Goal: Task Accomplishment & Management: Manage account settings

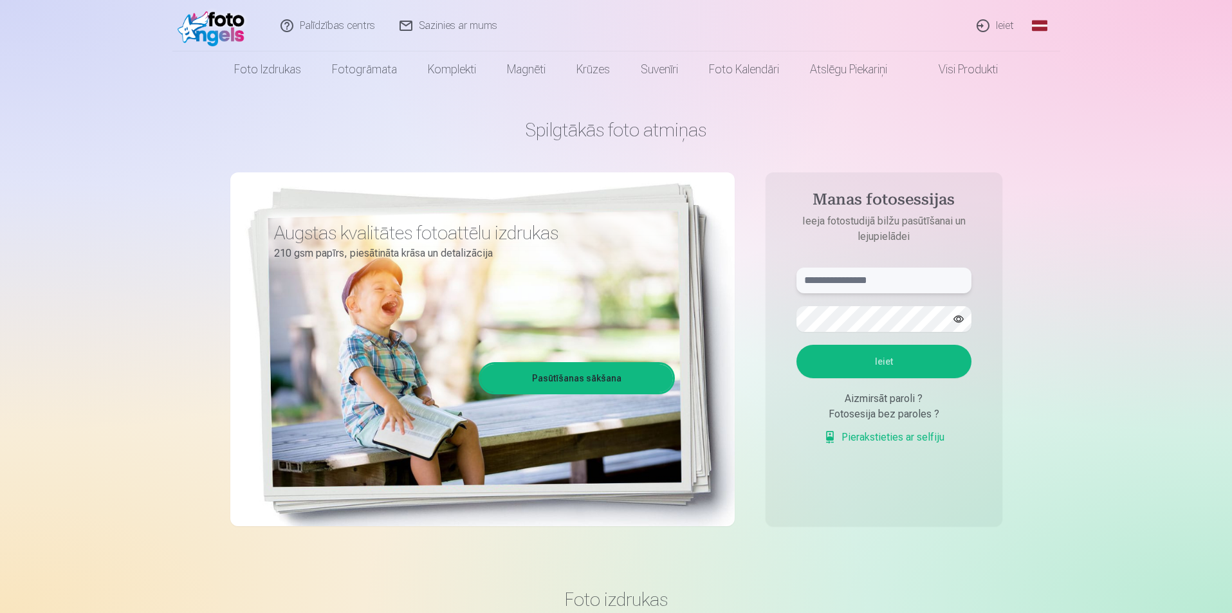
click at [896, 274] on input "text" at bounding box center [884, 281] width 175 height 26
type input "******"
click at [893, 358] on button "Ieiet" at bounding box center [884, 361] width 175 height 33
click at [897, 399] on div "Aizmirsāt paroli ?" at bounding box center [884, 398] width 175 height 15
click at [879, 360] on button "Ieiet" at bounding box center [884, 361] width 175 height 33
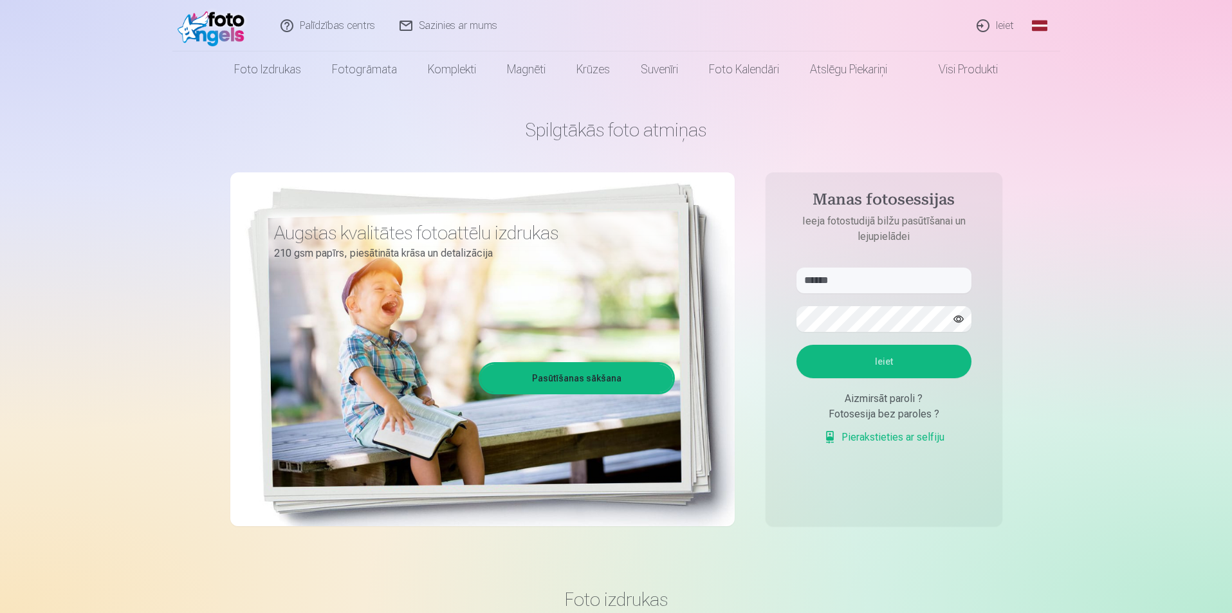
click at [887, 407] on div "Aizmirsāt paroli ?" at bounding box center [884, 398] width 175 height 15
click at [1000, 27] on link "Ieiet" at bounding box center [996, 25] width 62 height 51
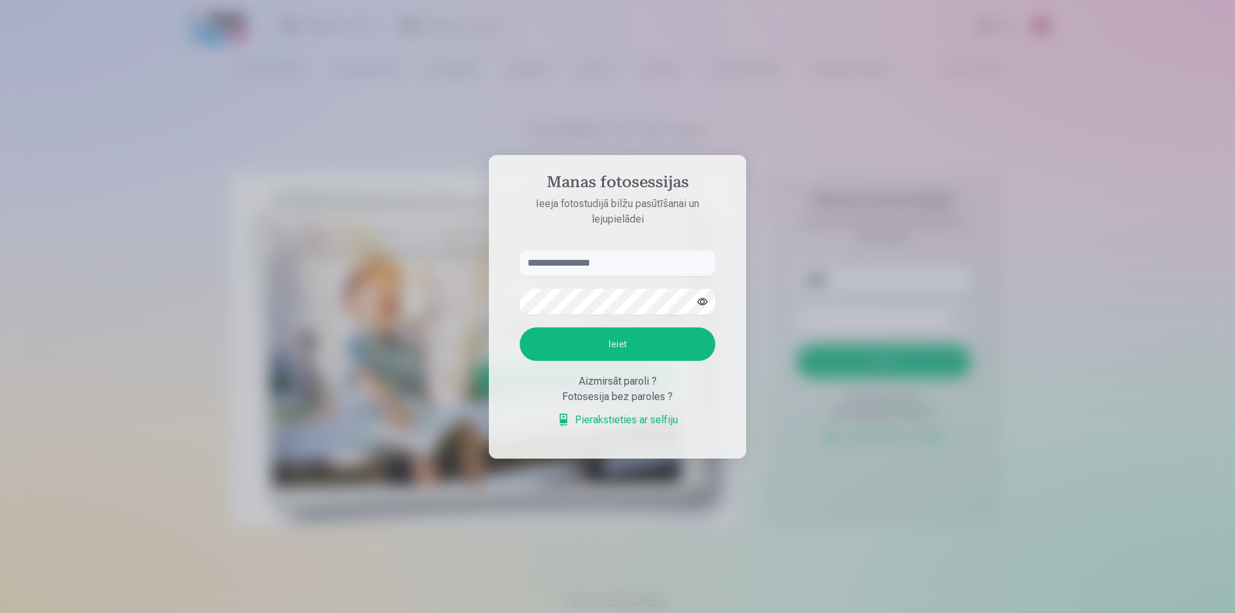
click at [601, 421] on link "Pierakstieties ar selfiju" at bounding box center [617, 419] width 121 height 15
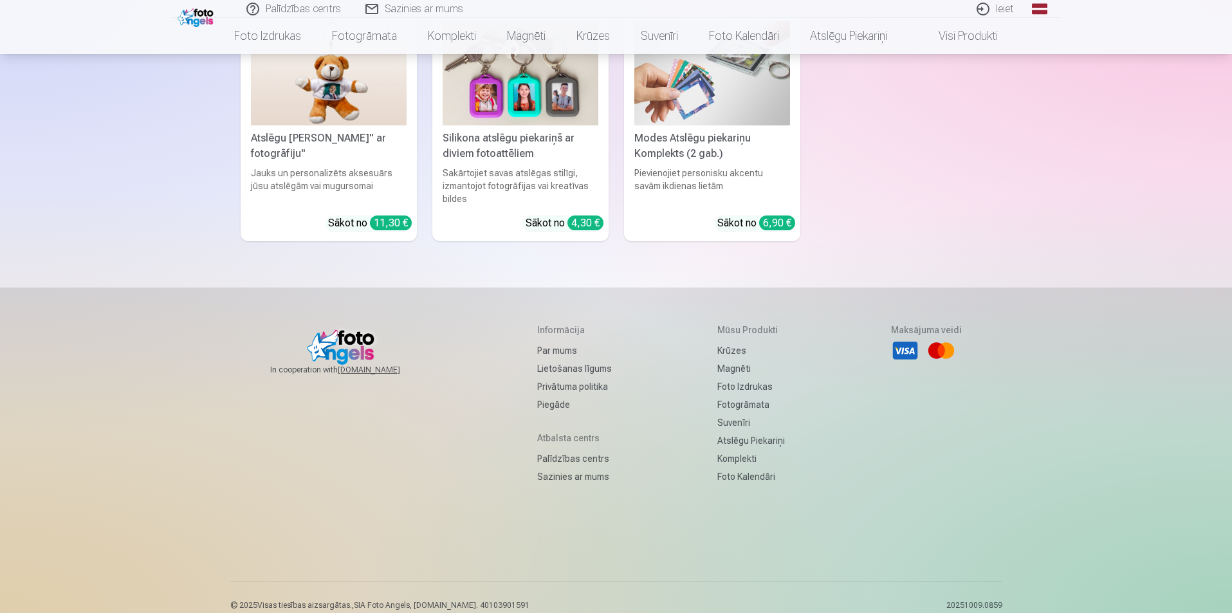
scroll to position [4002, 0]
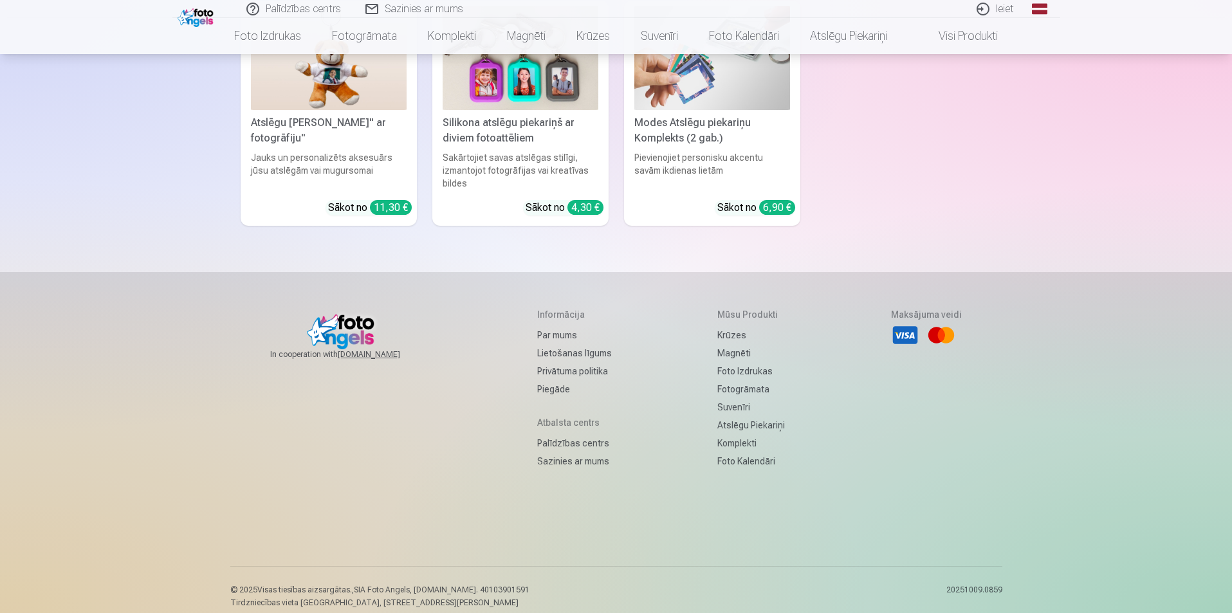
click at [542, 452] on link "Sazinies ar mums" at bounding box center [574, 461] width 75 height 18
